Goal: Information Seeking & Learning: Understand process/instructions

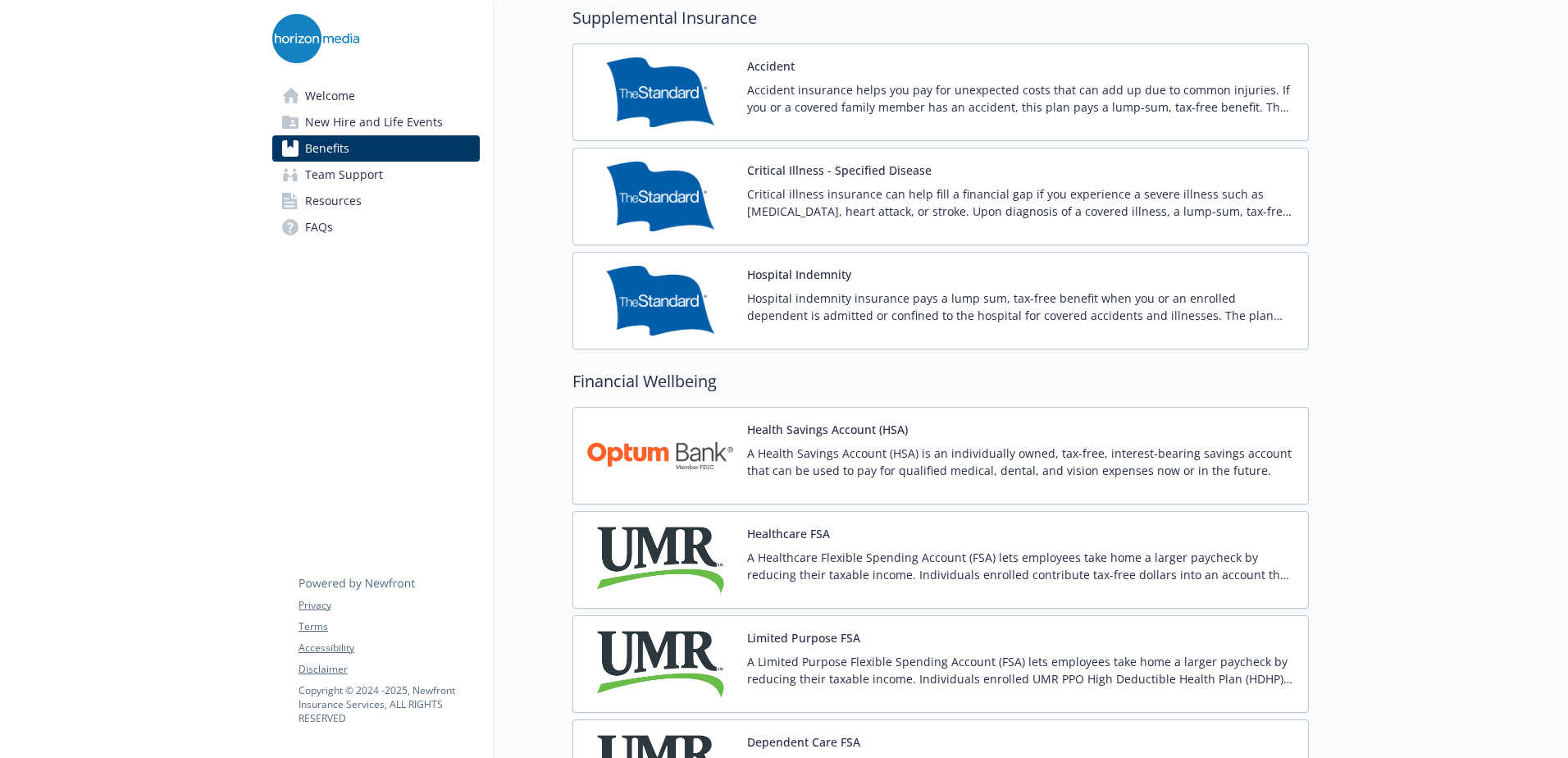
scroll to position [2216, 0]
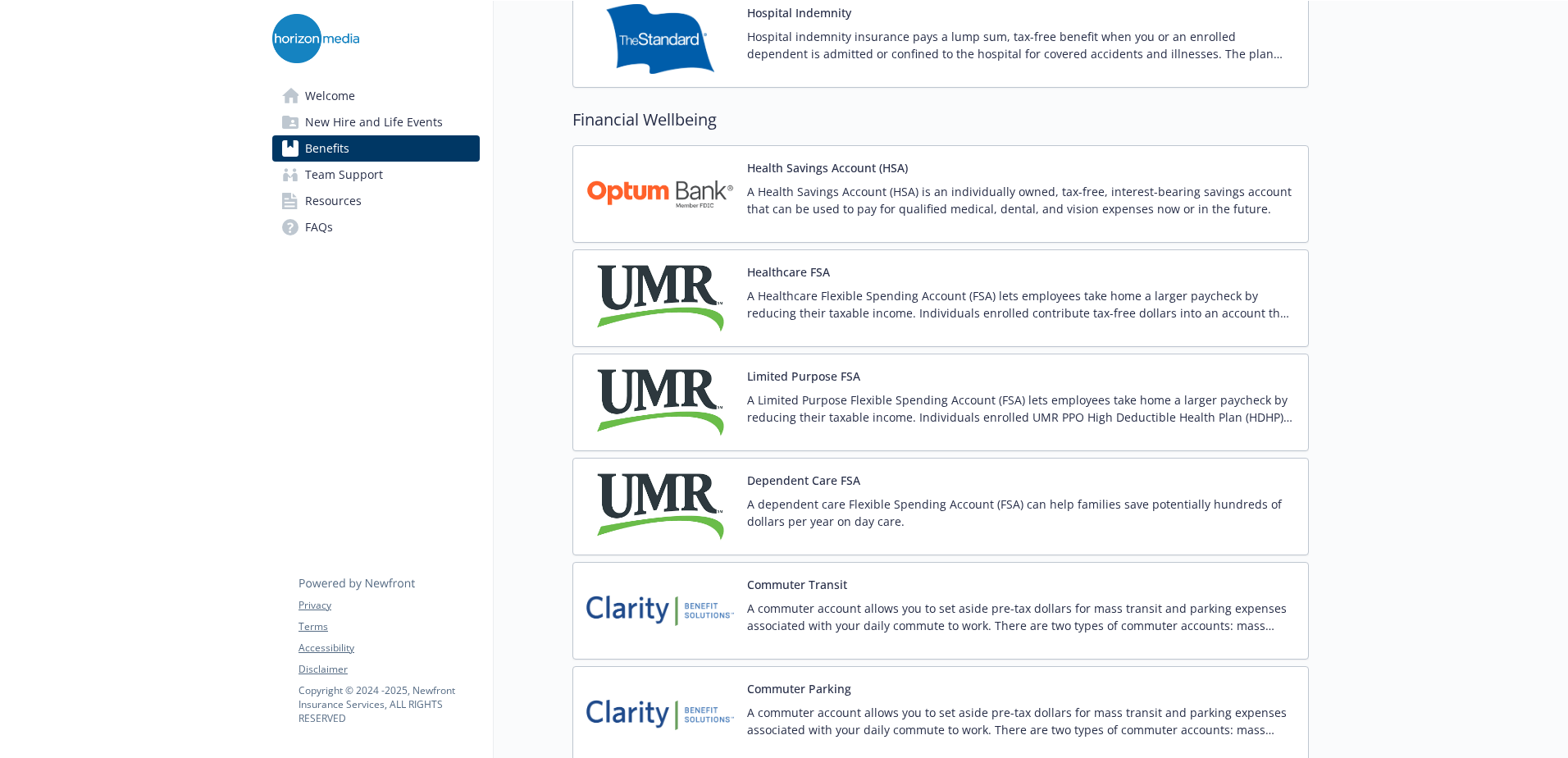
click at [776, 213] on p "A Health Savings Account (HSA) is an individually owned, tax-free, interest-bea…" at bounding box center [1020, 200] width 548 height 35
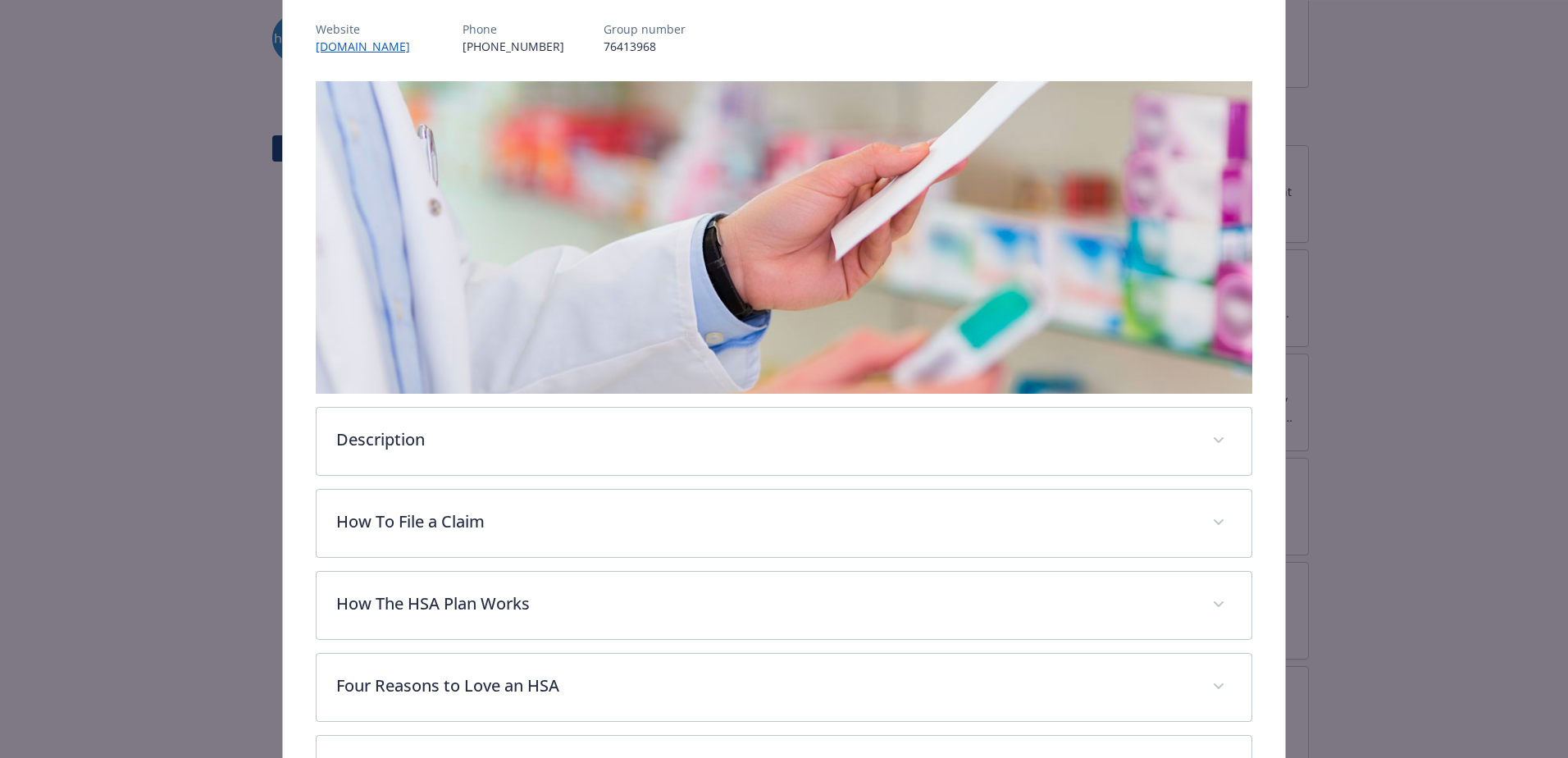
scroll to position [210, 0]
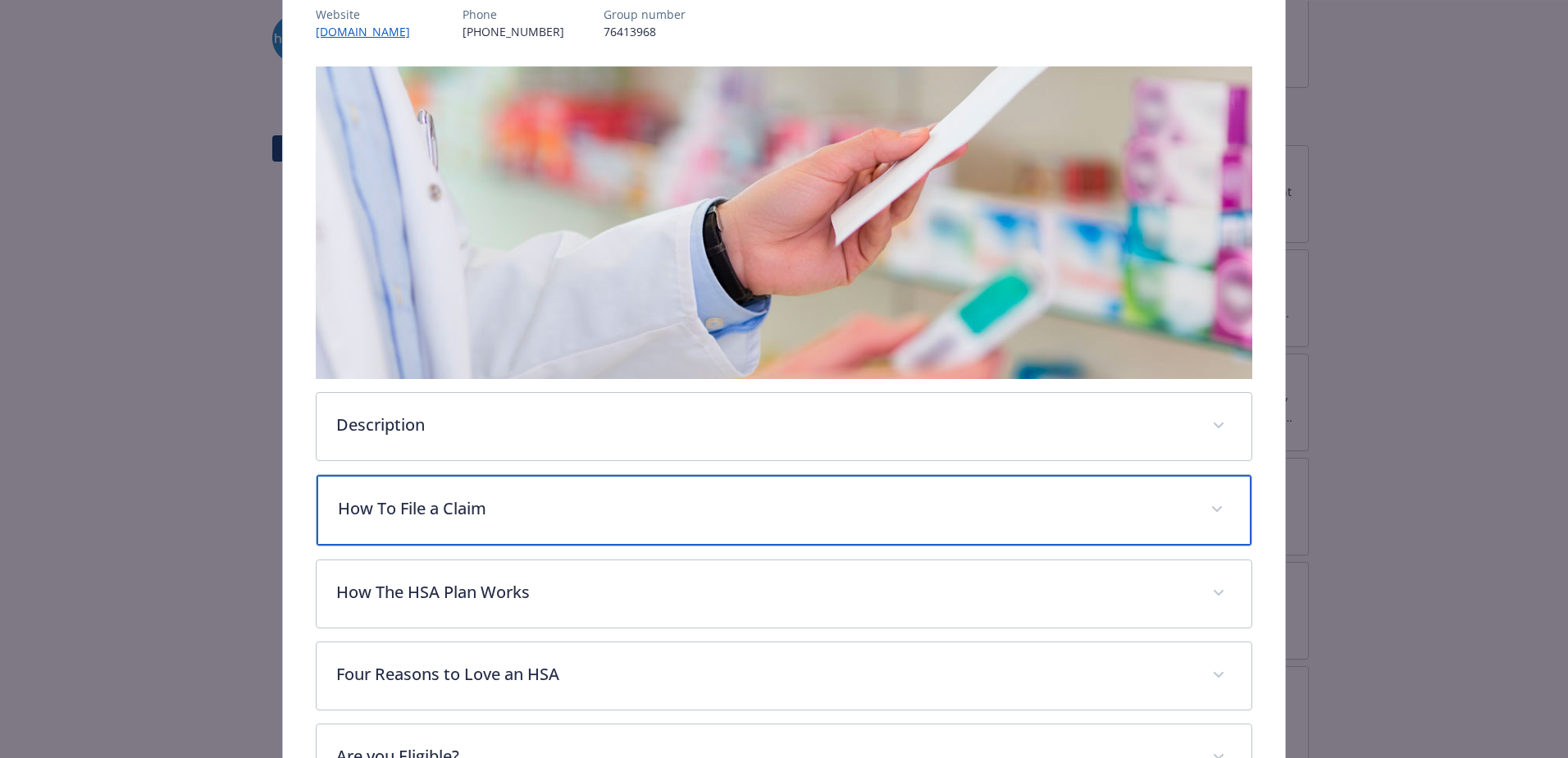
click at [476, 501] on p "How To File a Claim" at bounding box center [764, 509] width 853 height 25
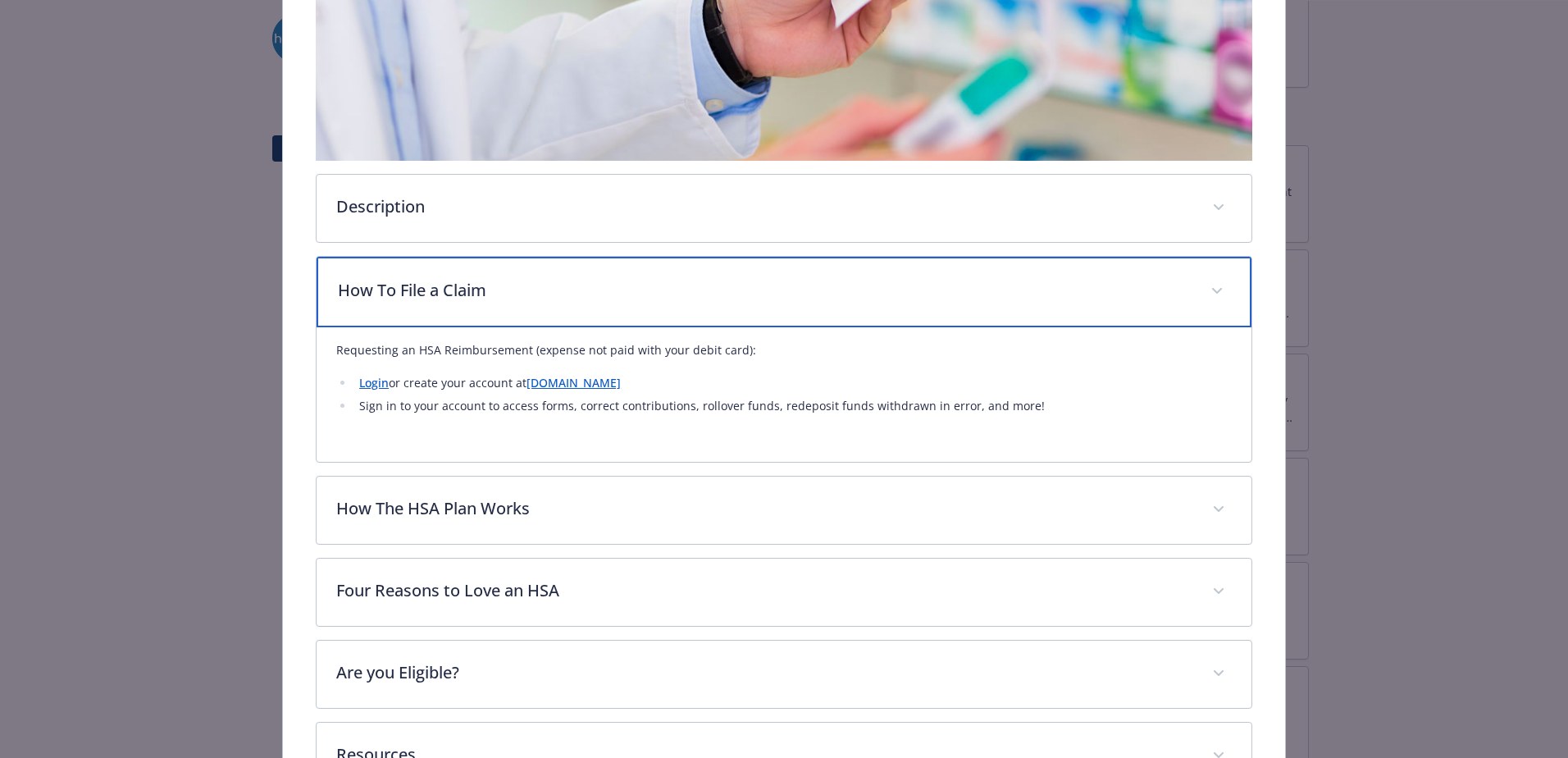
scroll to position [456, 0]
